Goal: Information Seeking & Learning: Compare options

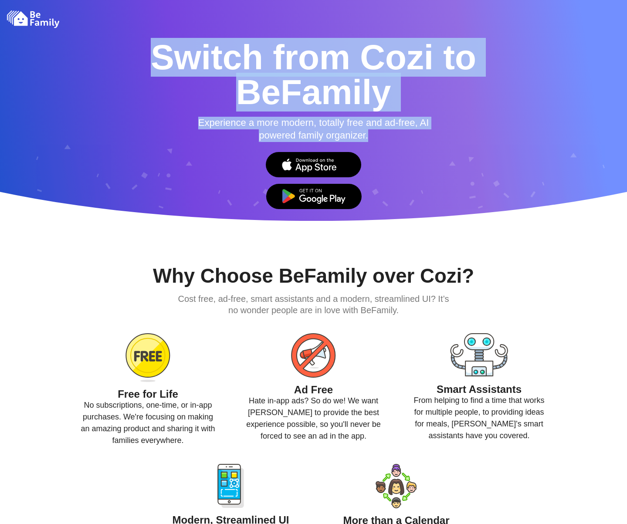
drag, startPoint x: 155, startPoint y: 57, endPoint x: 393, endPoint y: 137, distance: 251.9
click at [393, 137] on section "Switch from Cozi to BeFamily Experience a more modern, totally free and ad-free…" at bounding box center [313, 110] width 627 height 221
click at [393, 137] on h2 "Experience a more modern, totally free and ad-free, AI powered family organizer." at bounding box center [314, 129] width 244 height 25
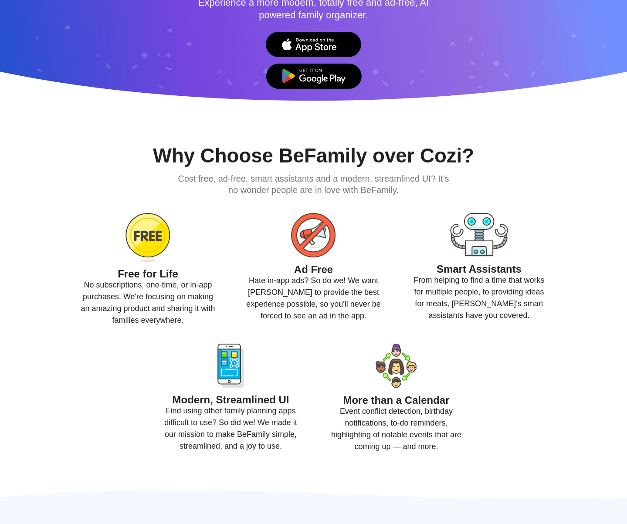
scroll to position [131, 0]
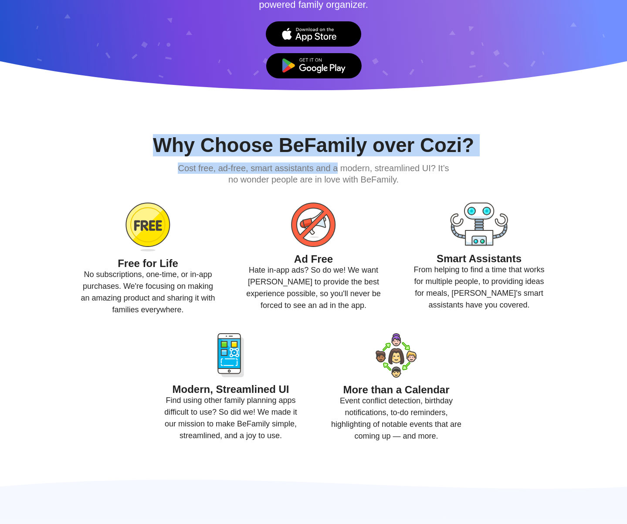
drag, startPoint x: 162, startPoint y: 145, endPoint x: 336, endPoint y: 166, distance: 175.9
click at [336, 166] on div "Why Choose BeFamily over Cozi? Cost free, ad-free, smart assistants and a moder…" at bounding box center [313, 288] width 497 height 307
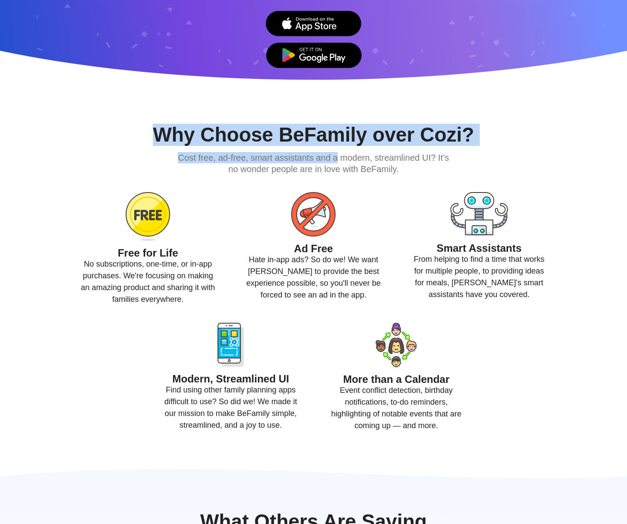
scroll to position [174, 0]
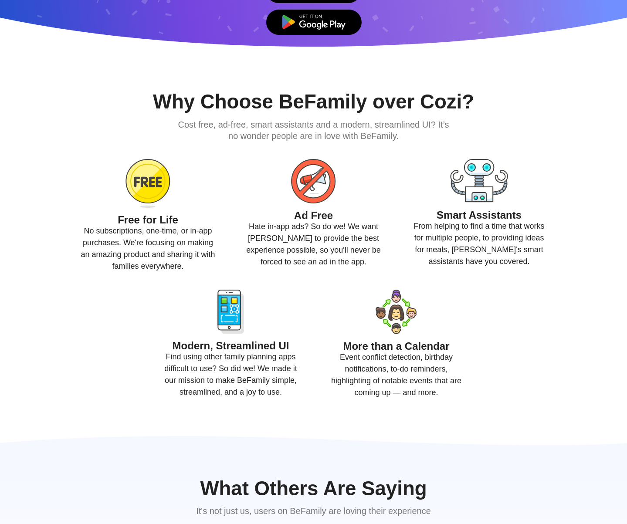
click at [342, 126] on h3 "Cost free, ad-free, smart assistants and a modern, streamlined UI? It’s no wond…" at bounding box center [313, 130] width 279 height 23
drag, startPoint x: 122, startPoint y: 219, endPoint x: 157, endPoint y: 219, distance: 35.7
click at [157, 219] on h4 "Free for Life" at bounding box center [148, 220] width 138 height 10
click at [123, 222] on h4 "Free for Life" at bounding box center [148, 220] width 138 height 10
click at [128, 221] on h4 "Free for Life" at bounding box center [148, 220] width 138 height 10
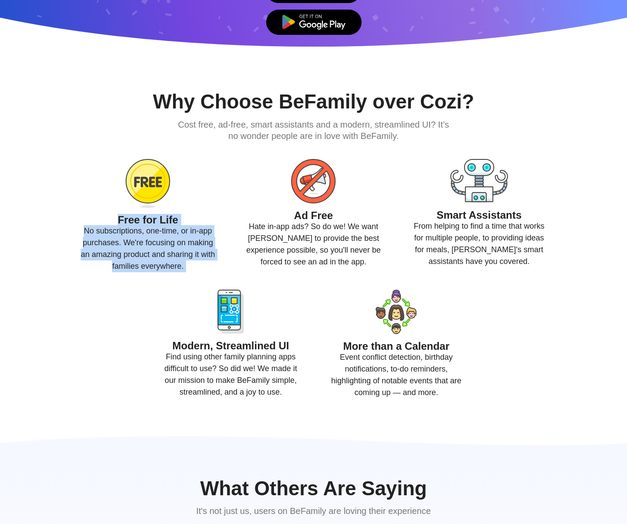
drag, startPoint x: 129, startPoint y: 221, endPoint x: 192, endPoint y: 265, distance: 77.0
click at [192, 265] on div "Free for Life No subscriptions, one-time, or in-app purchases. We're focusing o…" at bounding box center [148, 215] width 166 height 113
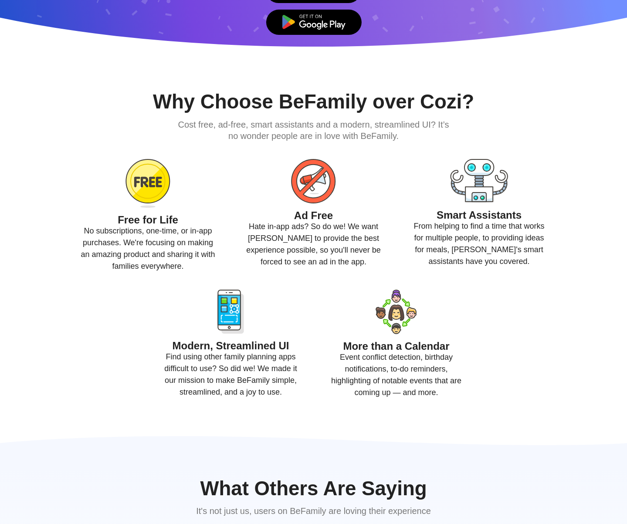
click at [303, 212] on h4 "Ad Free" at bounding box center [314, 215] width 138 height 10
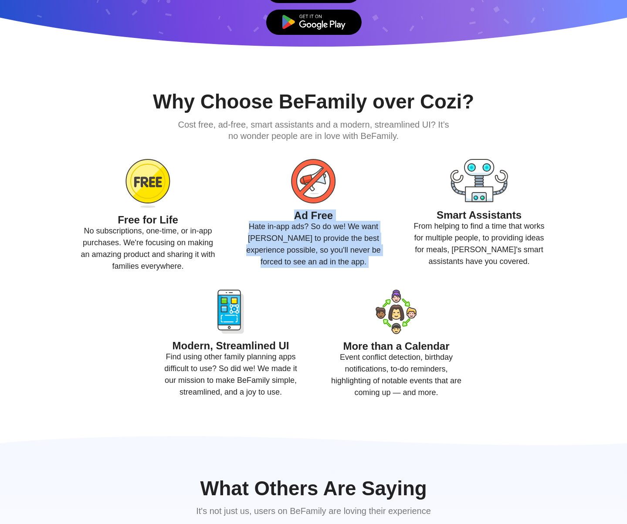
drag, startPoint x: 303, startPoint y: 212, endPoint x: 381, endPoint y: 259, distance: 91.5
click at [381, 259] on div "Ad Free Hate in-app ads? So do we! We want [PERSON_NAME] to provide the best ex…" at bounding box center [314, 215] width 166 height 113
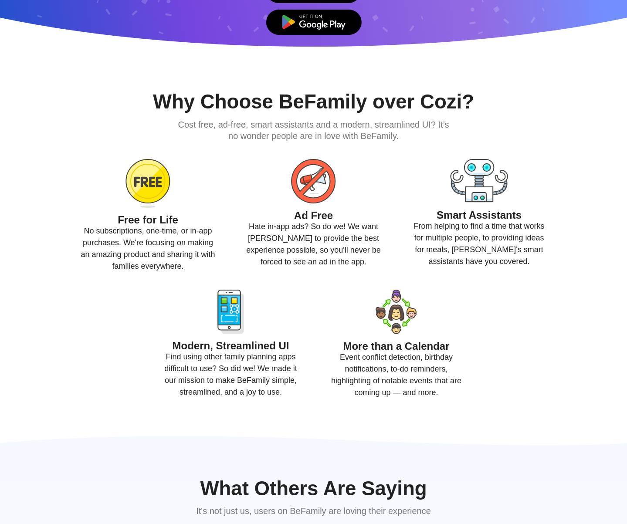
click at [458, 213] on h4 "Smart Assistants" at bounding box center [479, 215] width 138 height 10
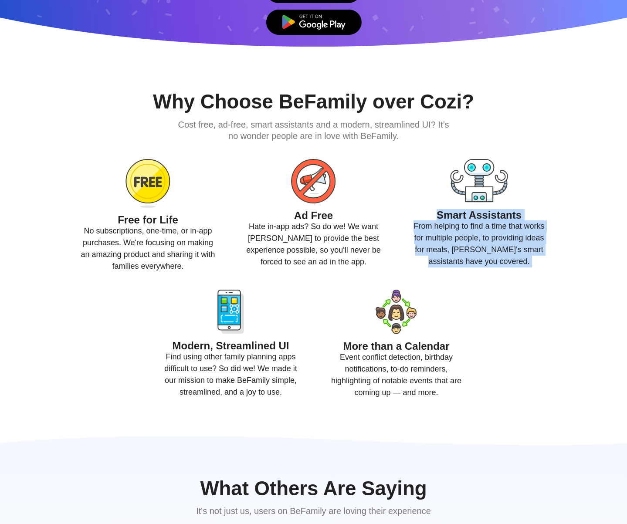
drag, startPoint x: 458, startPoint y: 213, endPoint x: 556, endPoint y: 262, distance: 109.9
click at [556, 262] on div "Smart Assistants From helping to find a time that works for multiple people, to…" at bounding box center [479, 215] width 166 height 113
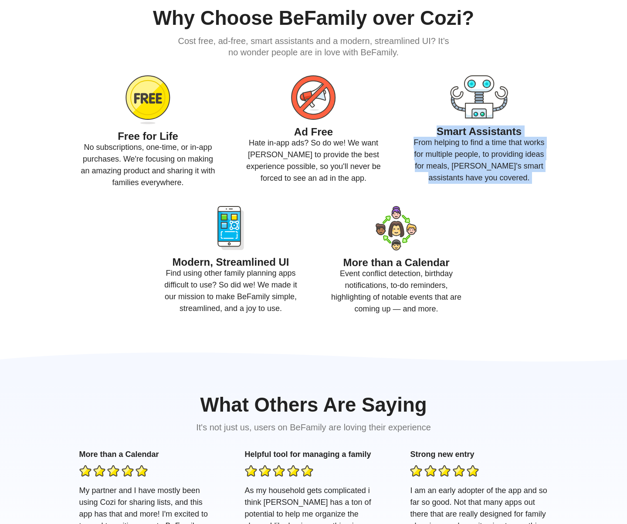
scroll to position [261, 0]
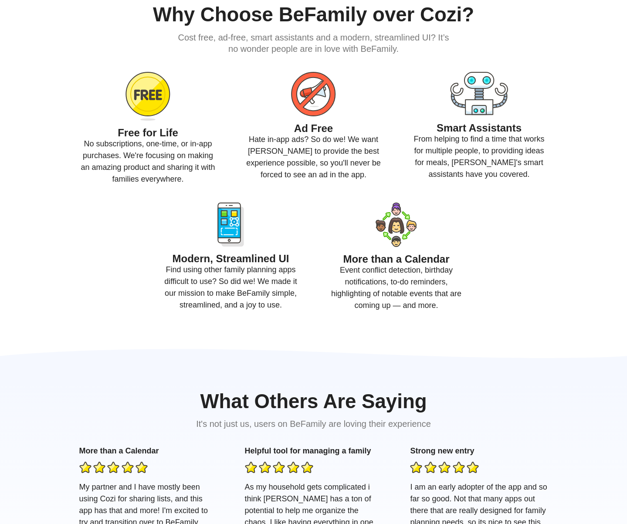
click at [190, 257] on h4 "Modern, Streamlined UI" at bounding box center [231, 259] width 138 height 10
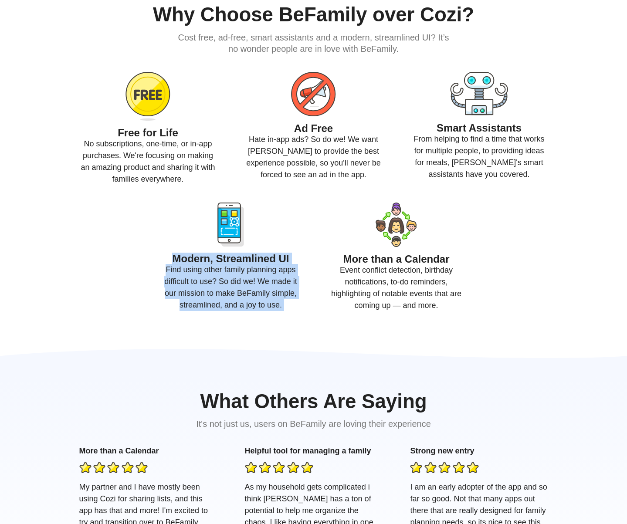
drag, startPoint x: 190, startPoint y: 257, endPoint x: 309, endPoint y: 308, distance: 128.7
click at [309, 308] on div "Modern, Streamlined UI Find using other family planning apps difficult to use? …" at bounding box center [231, 257] width 166 height 109
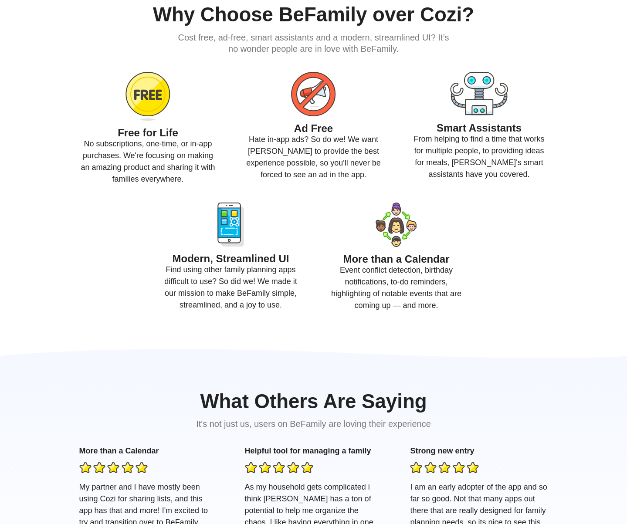
click at [362, 258] on h4 "More than a Calendar" at bounding box center [397, 259] width 138 height 10
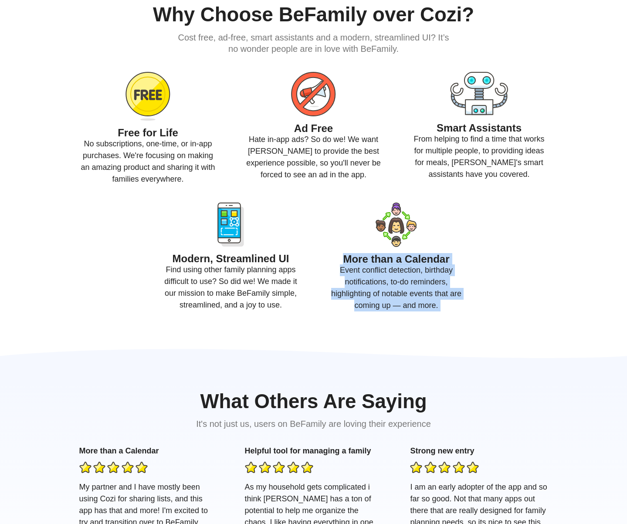
drag, startPoint x: 362, startPoint y: 258, endPoint x: 439, endPoint y: 305, distance: 90.3
click at [439, 305] on div "More than a Calendar Event conflict detection, birthday notifications, to-do re…" at bounding box center [397, 257] width 166 height 109
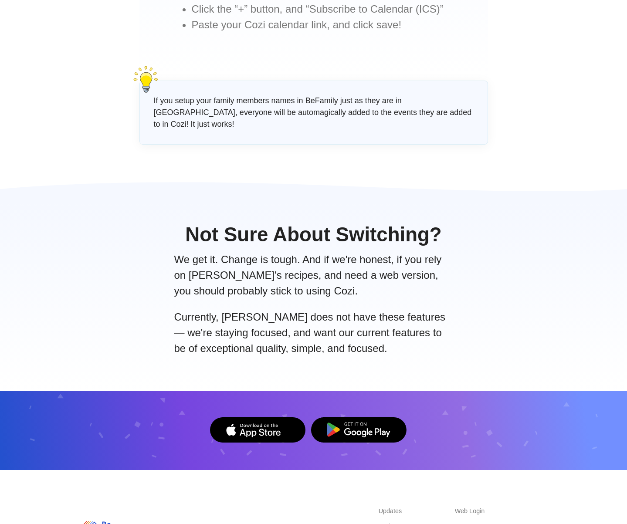
scroll to position [1133, 0]
click at [480, 423] on icon at bounding box center [313, 433] width 627 height 81
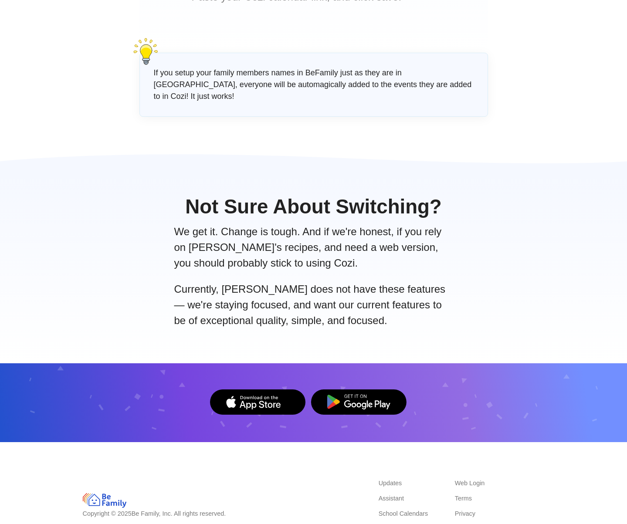
scroll to position [1174, 0]
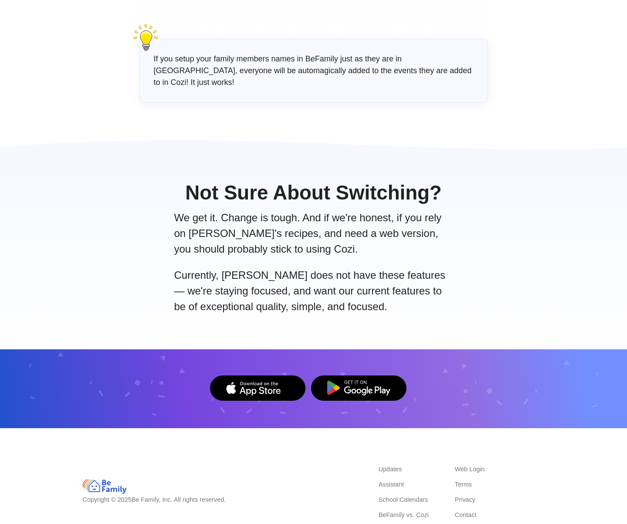
click at [410, 496] on link "School Calendars" at bounding box center [404, 499] width 50 height 7
